Goal: Find specific page/section: Find specific page/section

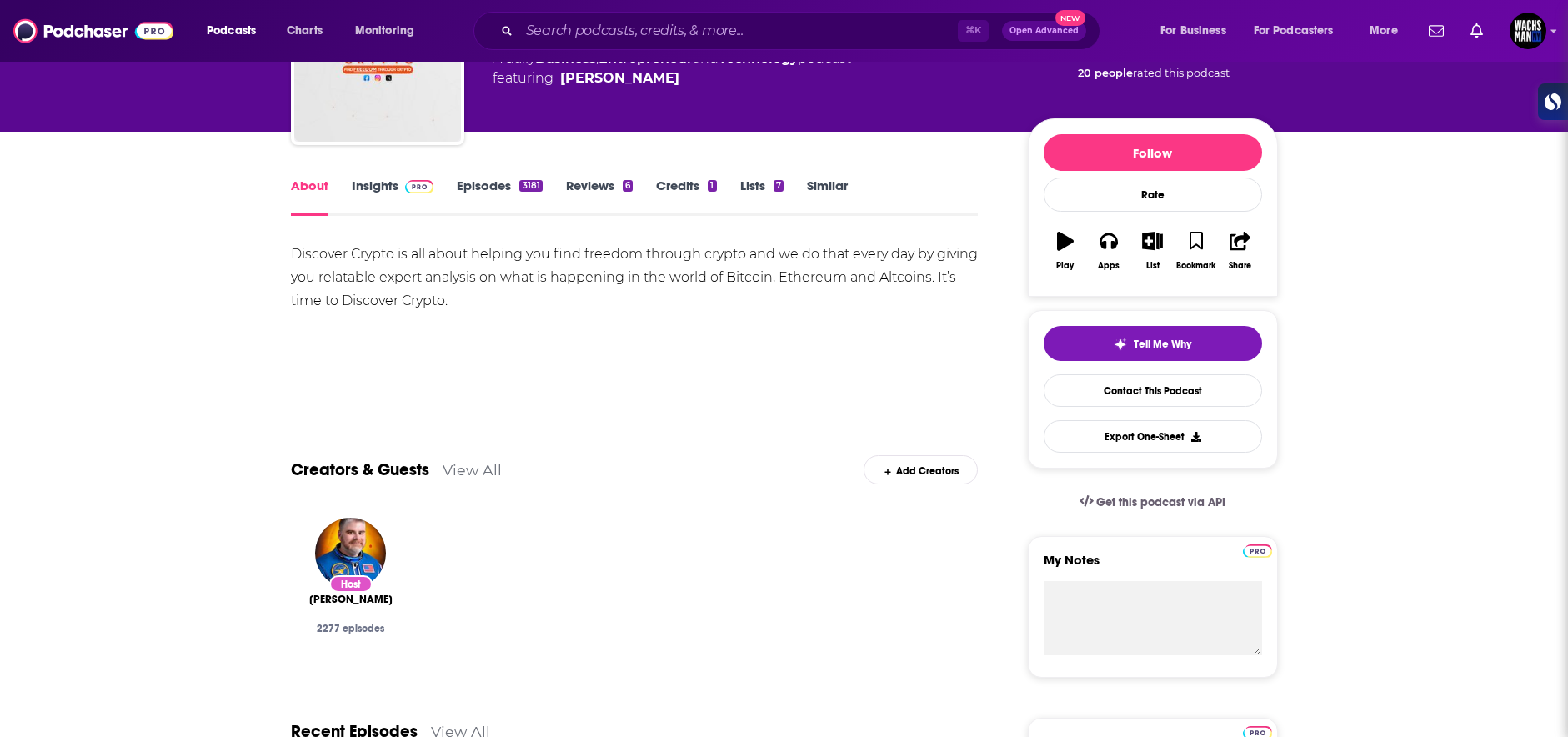
scroll to position [143, 0]
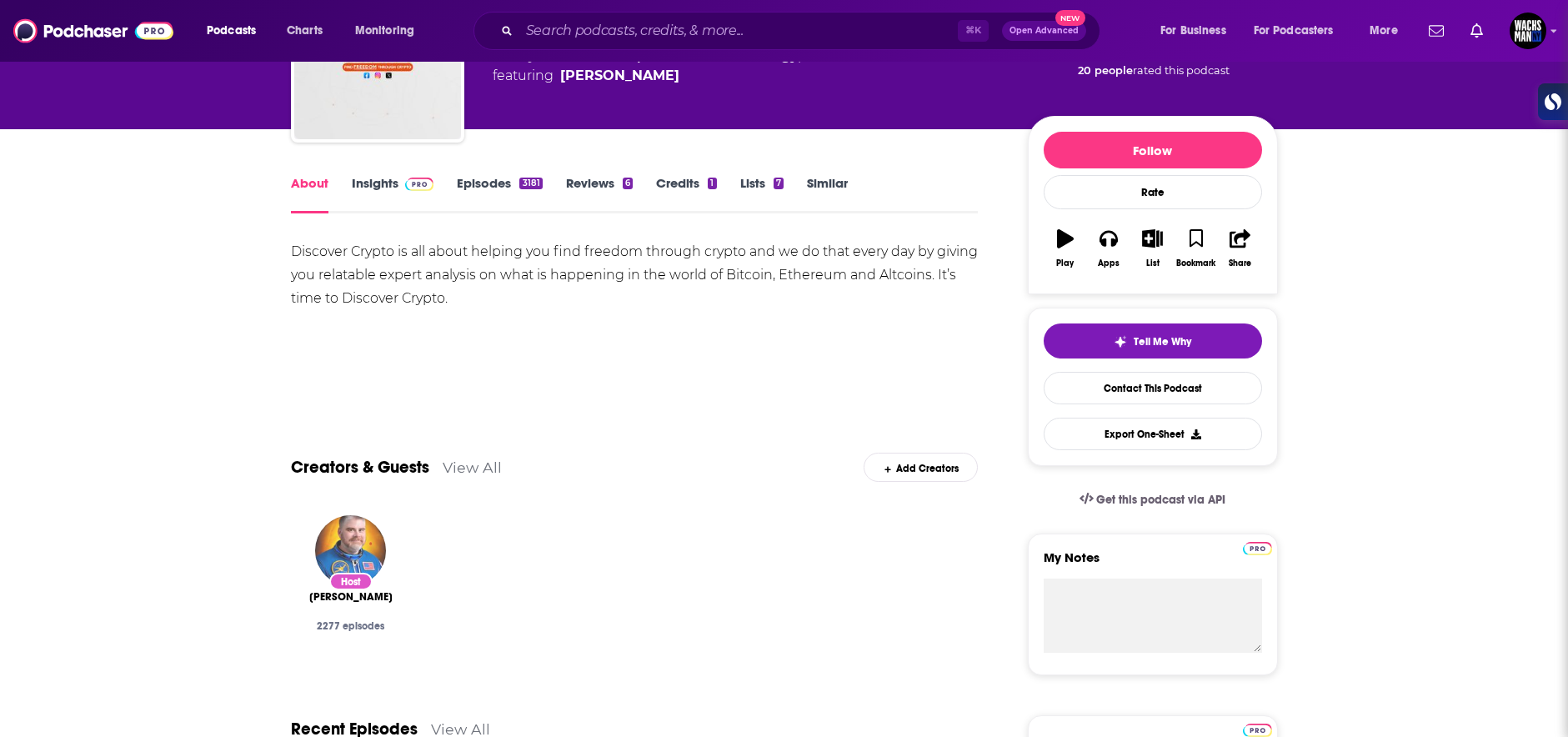
click at [349, 553] on img "Ben Armstrong" at bounding box center [351, 550] width 71 height 71
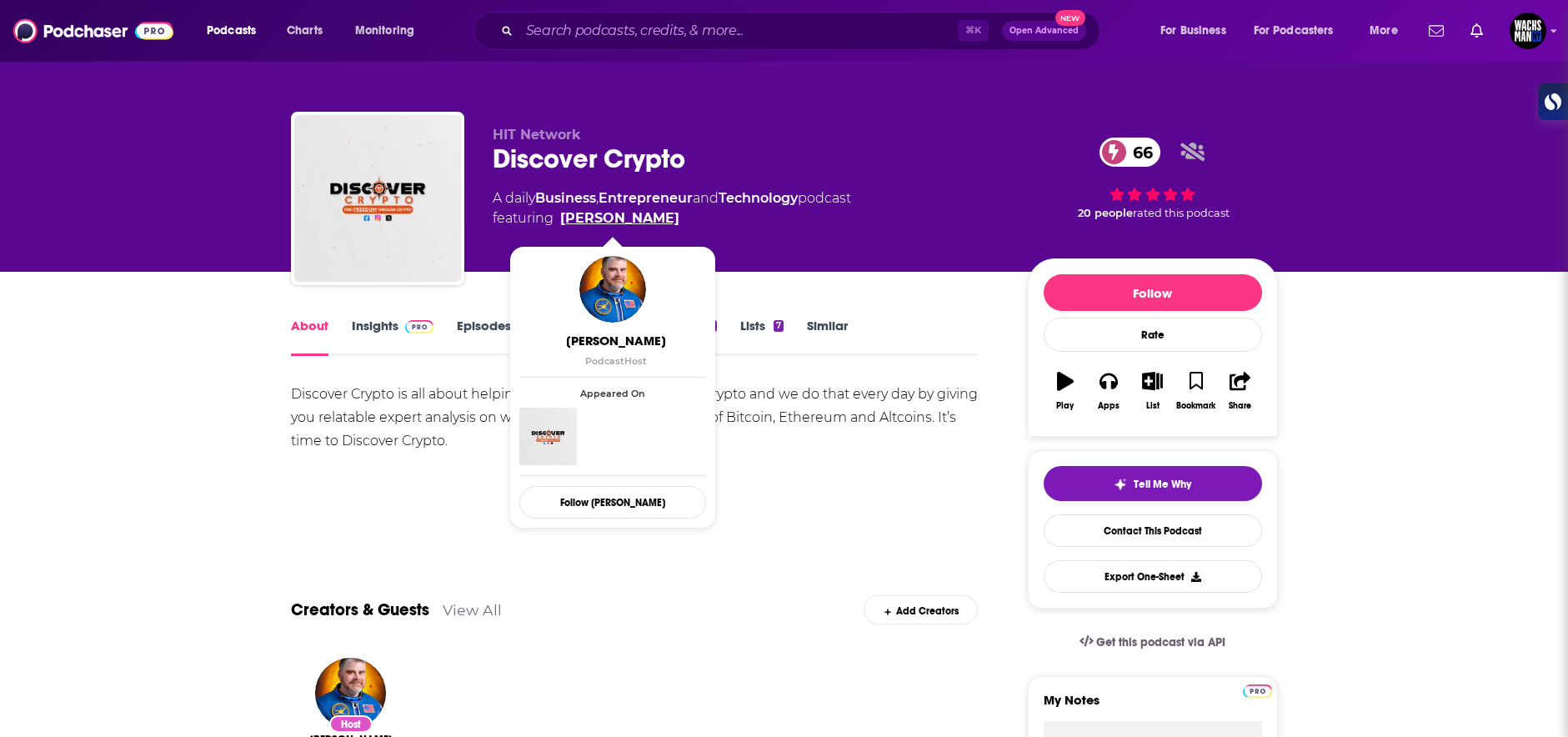
click at [601, 221] on link "[PERSON_NAME]" at bounding box center [620, 218] width 120 height 20
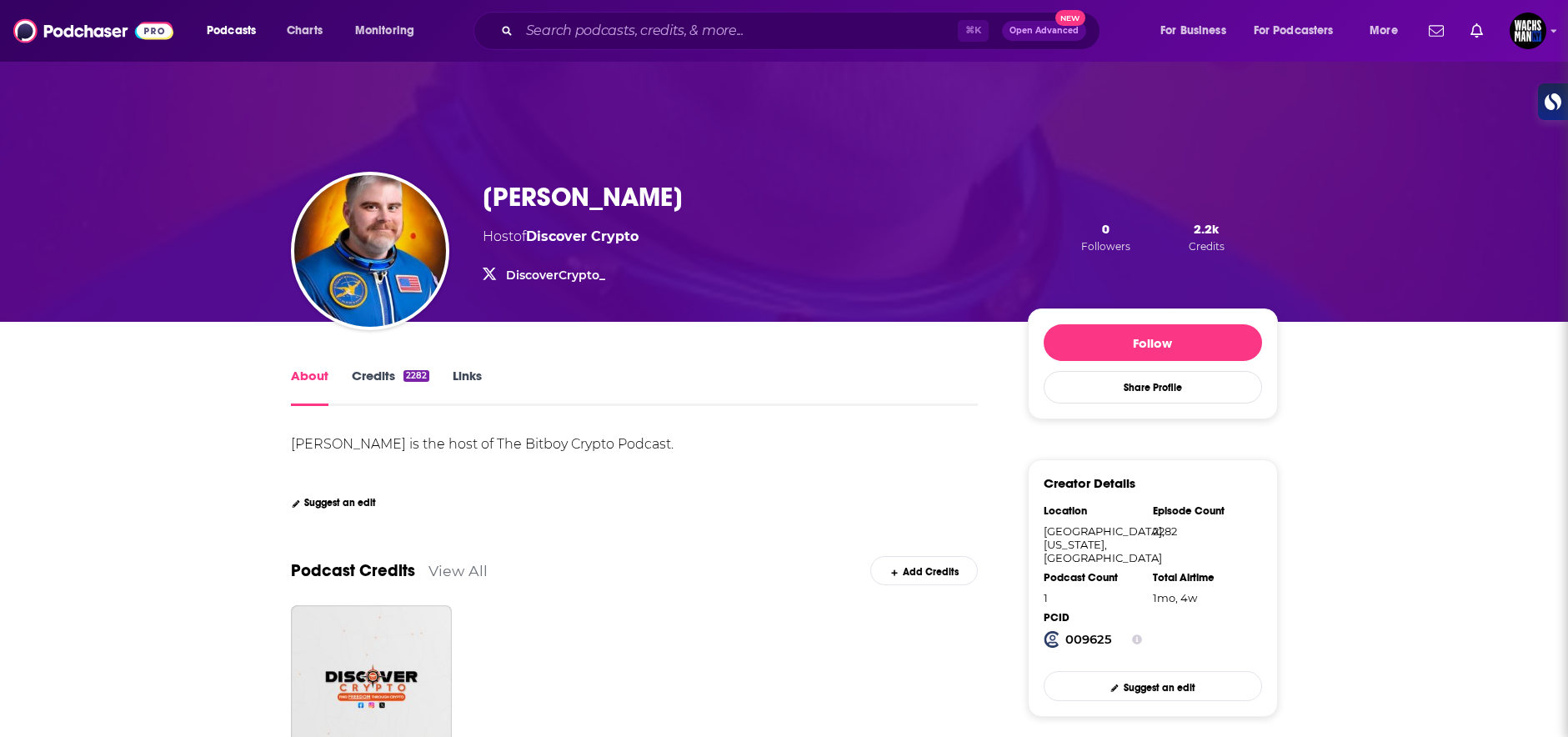
click at [533, 289] on div "[PERSON_NAME] Host of Discover Crypto DiscoverCrypto_ DiscoverCrypto_" at bounding box center [583, 237] width 200 height 112
click at [533, 271] on link "DiscoverCrypto_" at bounding box center [555, 276] width 99 height 15
click at [552, 190] on h1 "[PERSON_NAME]" at bounding box center [583, 197] width 200 height 33
click at [553, 190] on h1 "[PERSON_NAME]" at bounding box center [583, 197] width 200 height 33
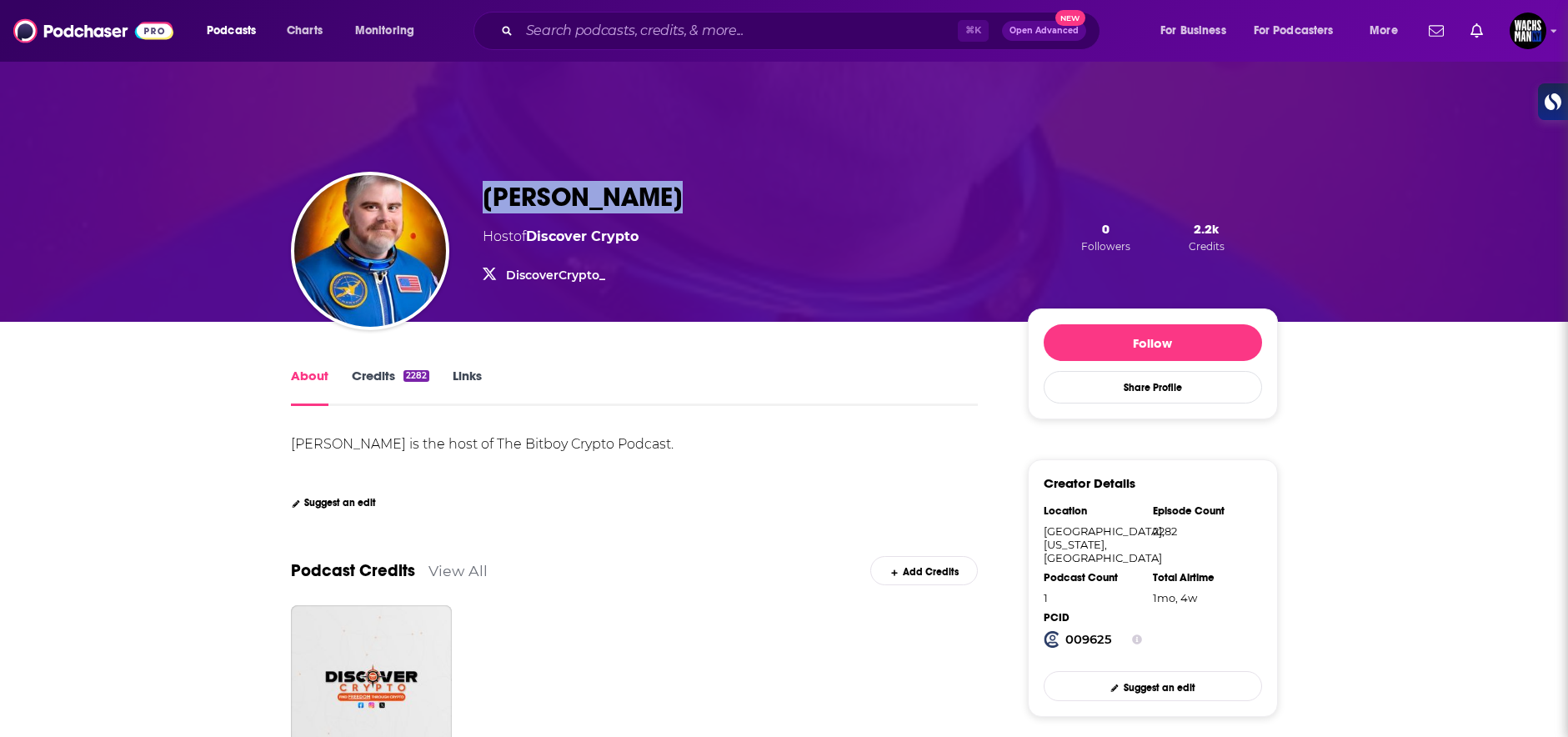
click at [553, 190] on h1 "[PERSON_NAME]" at bounding box center [583, 197] width 200 height 33
copy h1 "[PERSON_NAME]"
click at [553, 190] on h1 "[PERSON_NAME]" at bounding box center [583, 197] width 200 height 33
